Goal: Task Accomplishment & Management: Use online tool/utility

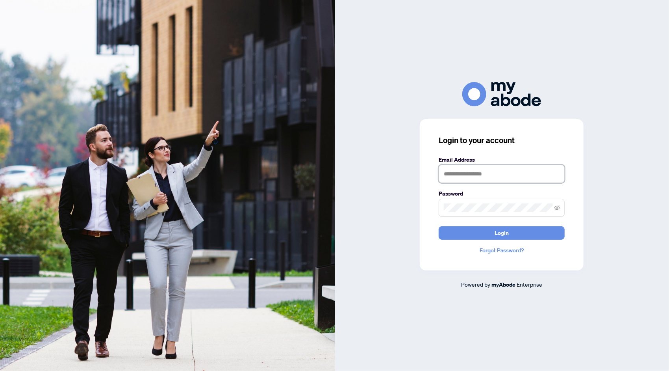
click at [483, 173] on input "text" at bounding box center [502, 174] width 126 height 18
type input "**********"
click at [499, 230] on span "Login" at bounding box center [502, 233] width 14 height 13
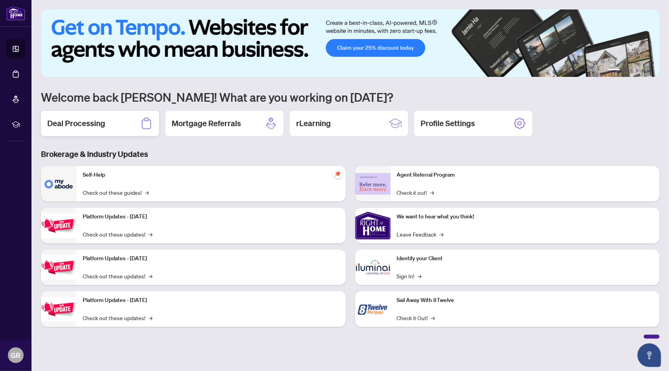
click at [92, 126] on h2 "Deal Processing" at bounding box center [76, 123] width 58 height 11
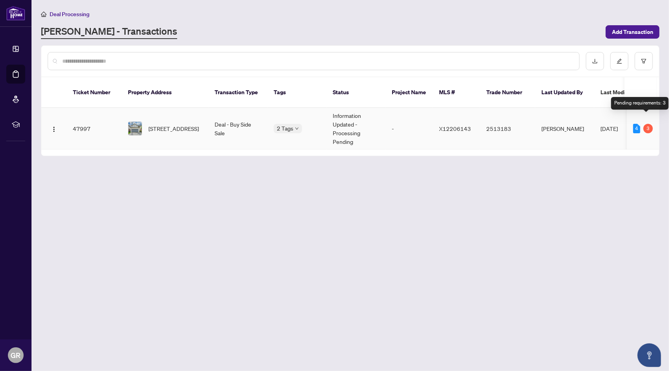
click at [646, 124] on div "3" at bounding box center [648, 128] width 9 height 9
click at [85, 119] on td "47997" at bounding box center [94, 128] width 55 height 41
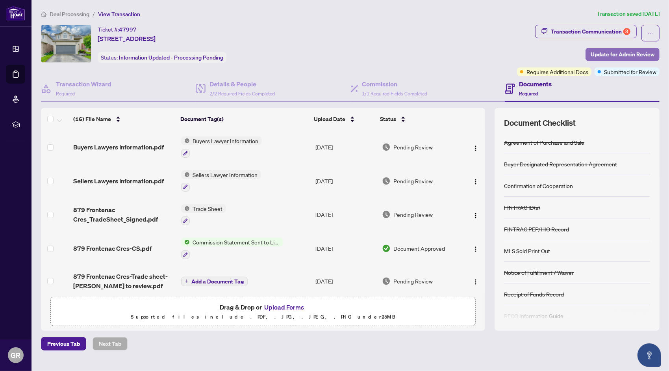
click at [614, 56] on span "Update for Admin Review" at bounding box center [623, 54] width 64 height 13
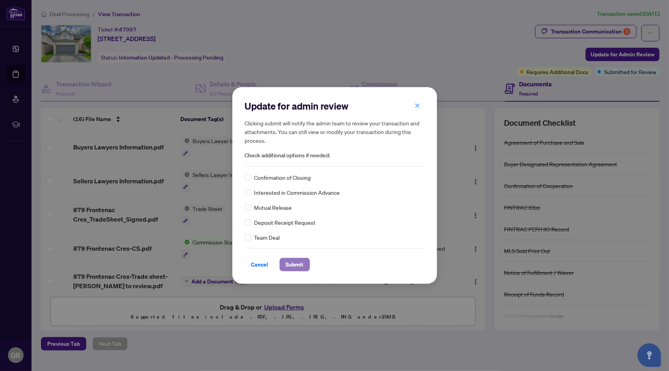
click at [304, 261] on button "Submit" at bounding box center [295, 264] width 30 height 13
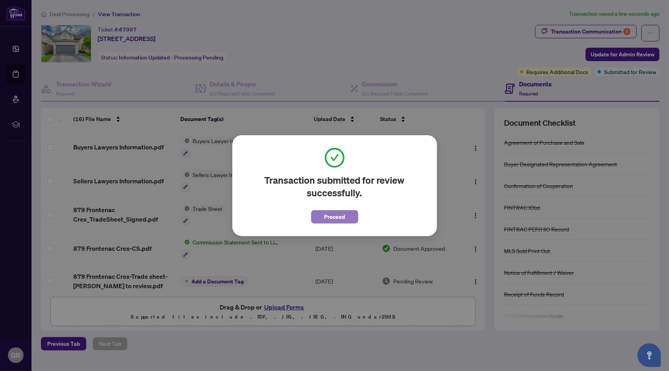
click at [336, 215] on span "Proceed" at bounding box center [334, 216] width 21 height 13
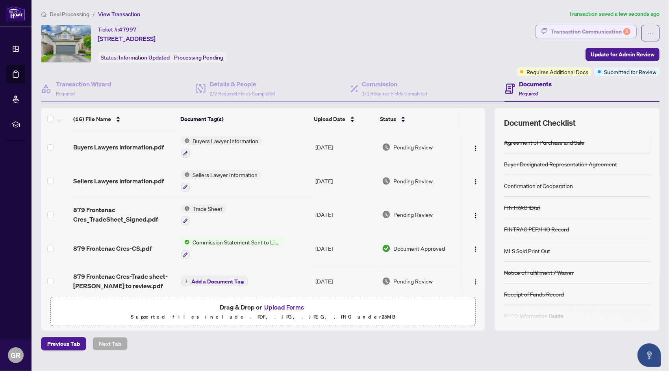
click at [599, 30] on div "Transaction Communication 3" at bounding box center [591, 31] width 80 height 13
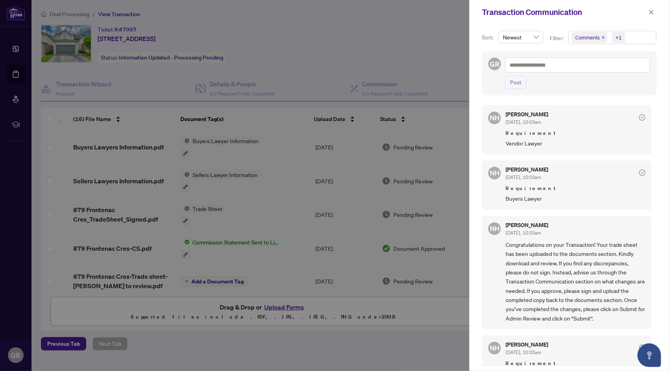
scroll to position [118, 0]
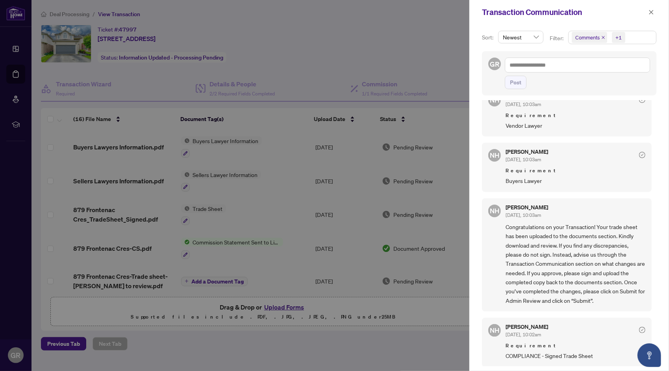
click at [433, 28] on div at bounding box center [334, 185] width 669 height 371
click at [648, 14] on button "button" at bounding box center [651, 11] width 10 height 9
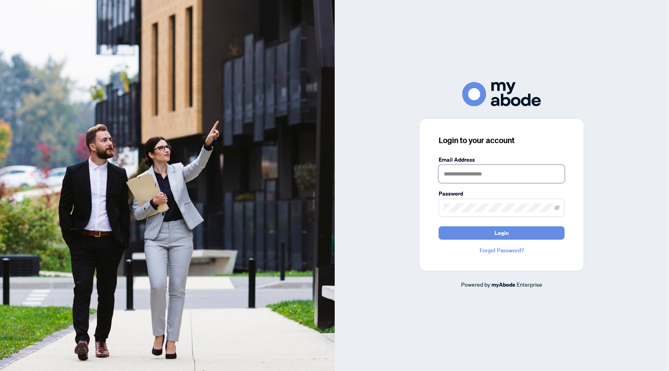
click at [499, 173] on input "text" at bounding box center [502, 174] width 126 height 18
type input "**********"
click at [493, 202] on span at bounding box center [502, 208] width 126 height 18
click at [497, 231] on span "Login" at bounding box center [502, 233] width 14 height 13
click at [510, 229] on button "Login" at bounding box center [502, 232] width 126 height 13
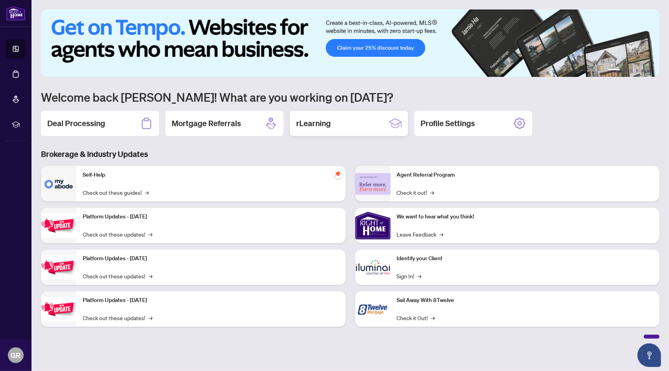
click at [323, 124] on h2 "rLearning" at bounding box center [313, 123] width 35 height 11
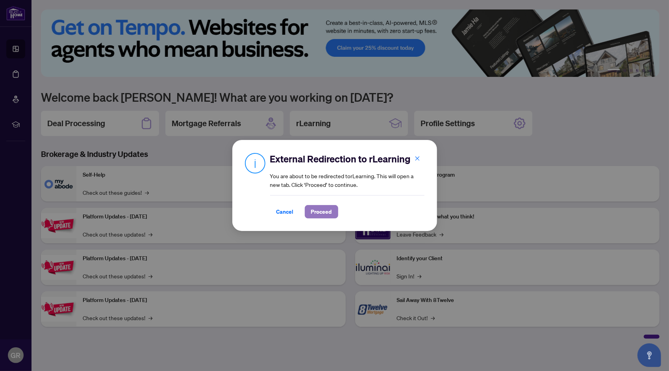
click at [321, 210] on span "Proceed" at bounding box center [321, 211] width 21 height 13
